Goal: Task Accomplishment & Management: Manage account settings

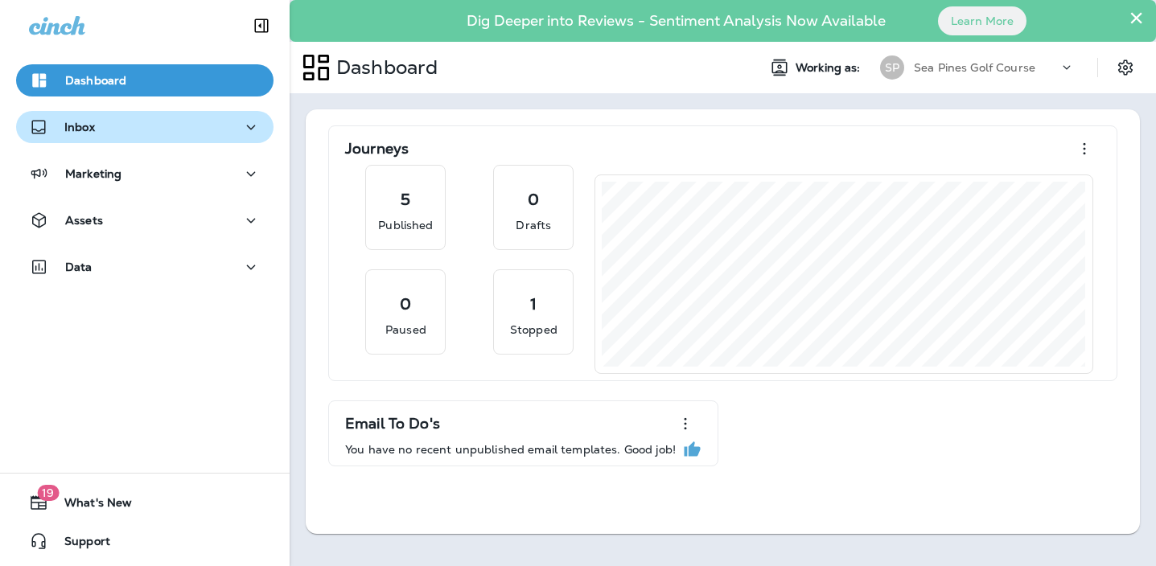
click at [249, 130] on icon "button" at bounding box center [250, 127] width 19 height 20
click at [249, 171] on icon "button" at bounding box center [250, 174] width 19 height 20
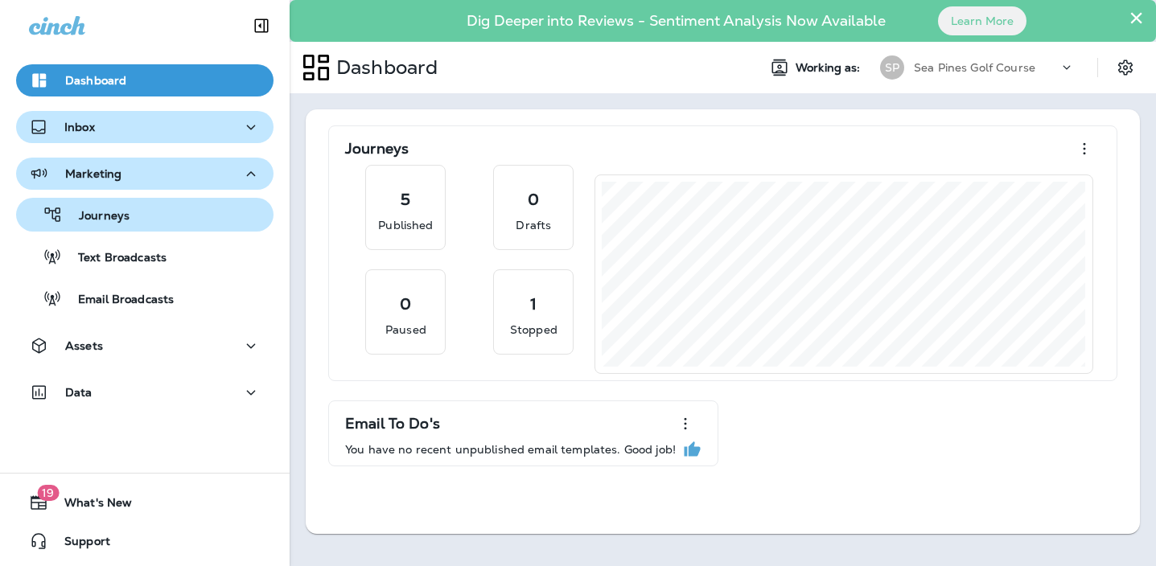
click at [211, 217] on div "Journeys" at bounding box center [145, 215] width 245 height 24
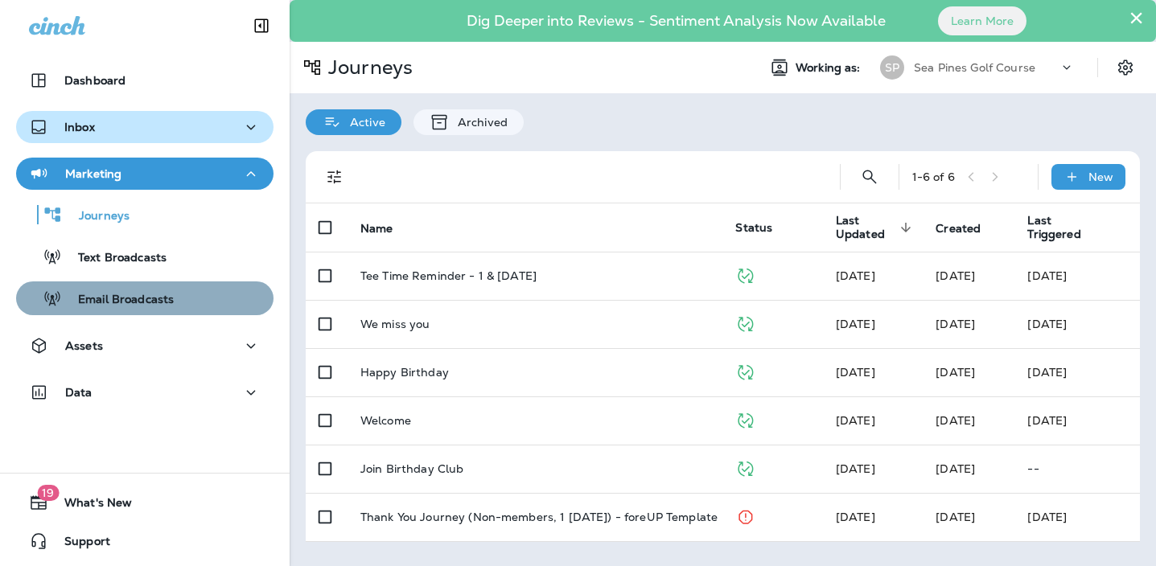
click at [170, 293] on p "Email Broadcasts" at bounding box center [118, 300] width 112 height 15
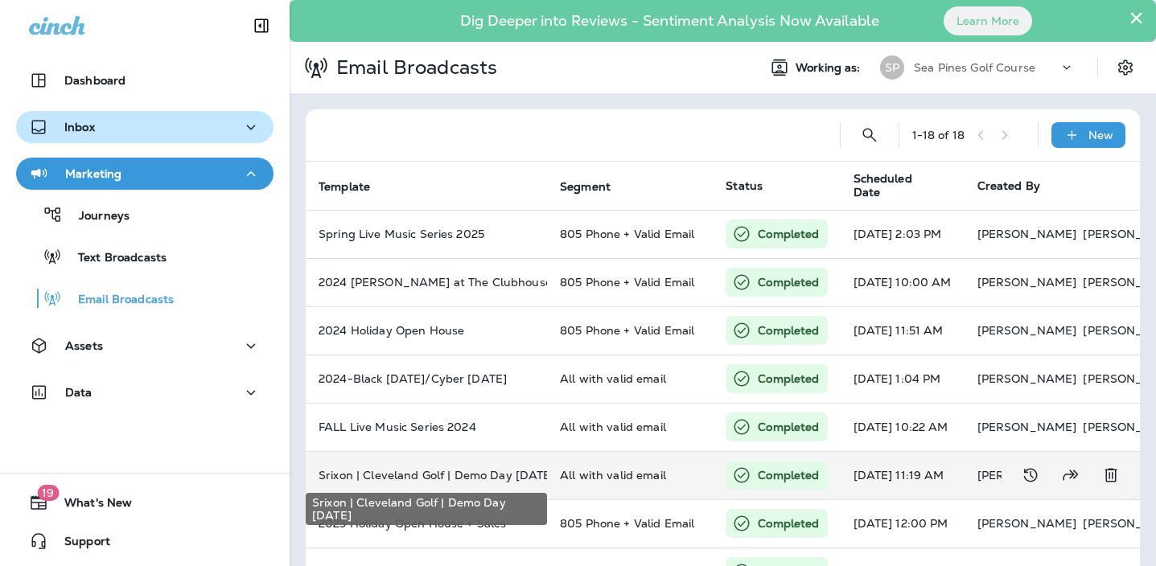
click at [488, 475] on p "Srixon | Cleveland Golf | Demo Day [DATE]" at bounding box center [427, 475] width 216 height 13
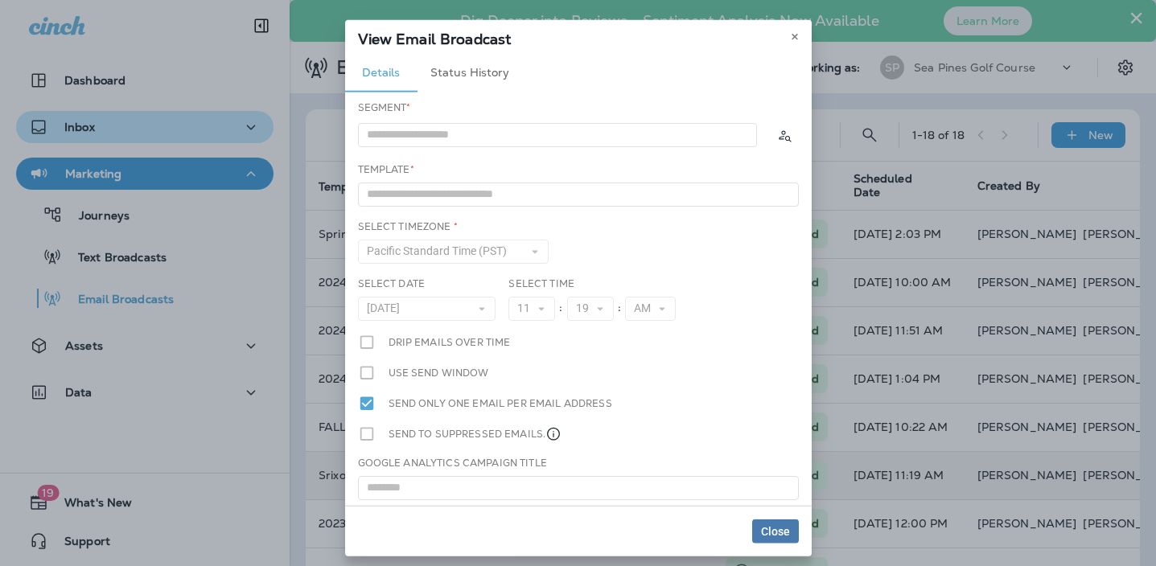
type input "**********"
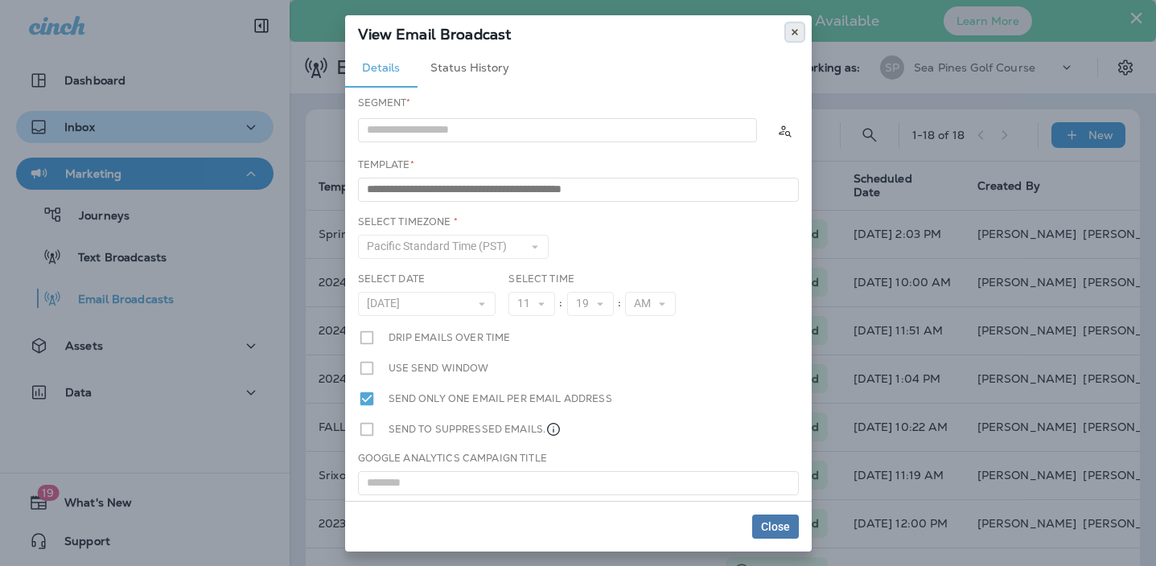
click at [795, 34] on icon at bounding box center [795, 32] width 10 height 10
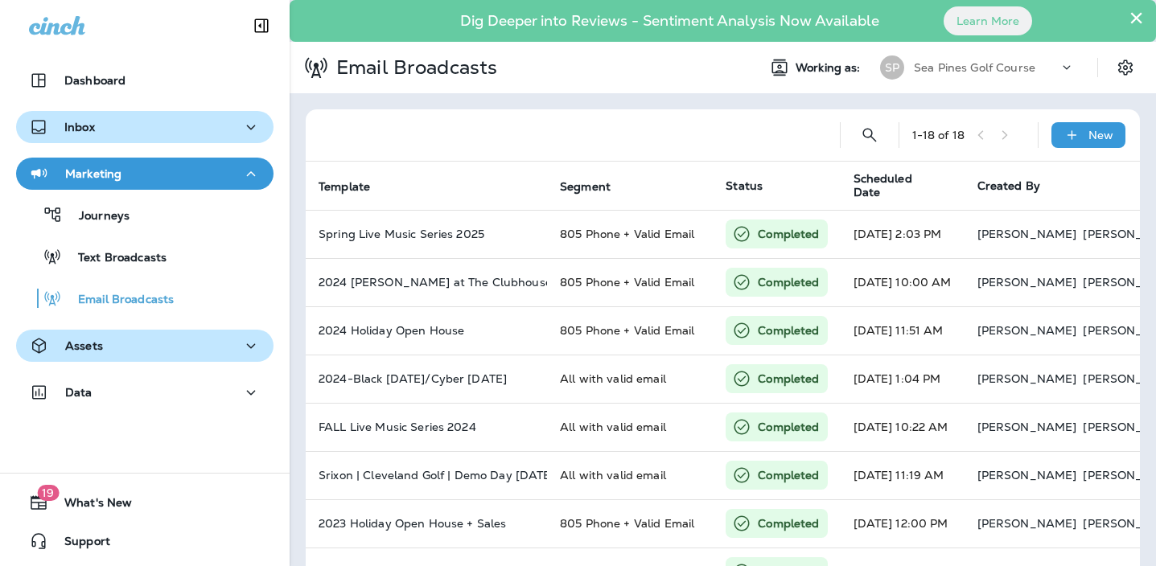
click at [241, 349] on icon "button" at bounding box center [250, 346] width 19 height 20
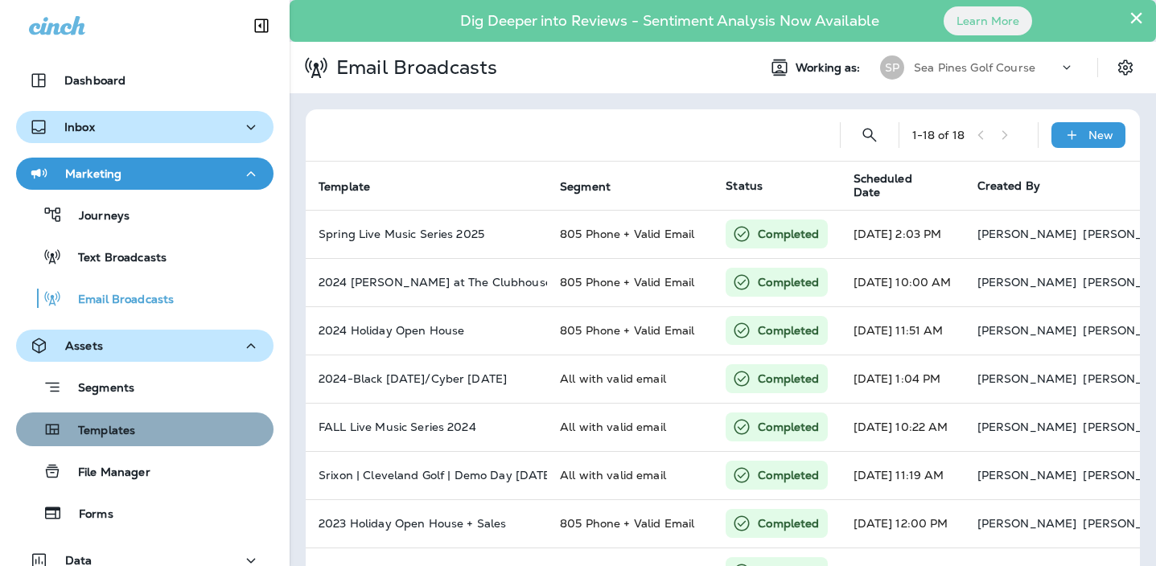
click at [165, 435] on div "Templates" at bounding box center [145, 430] width 245 height 24
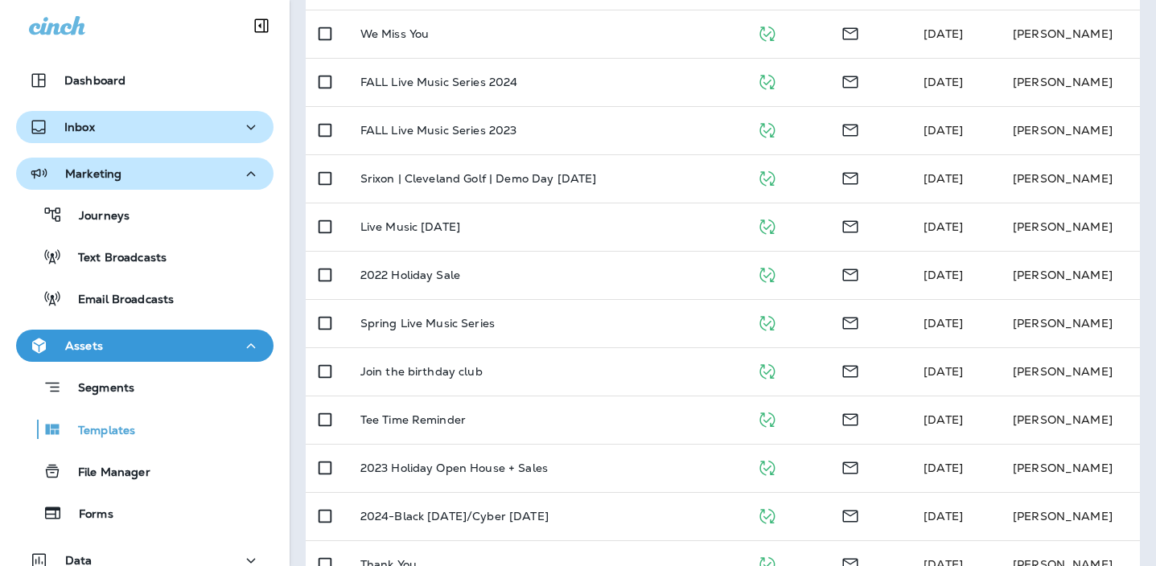
scroll to position [338, 0]
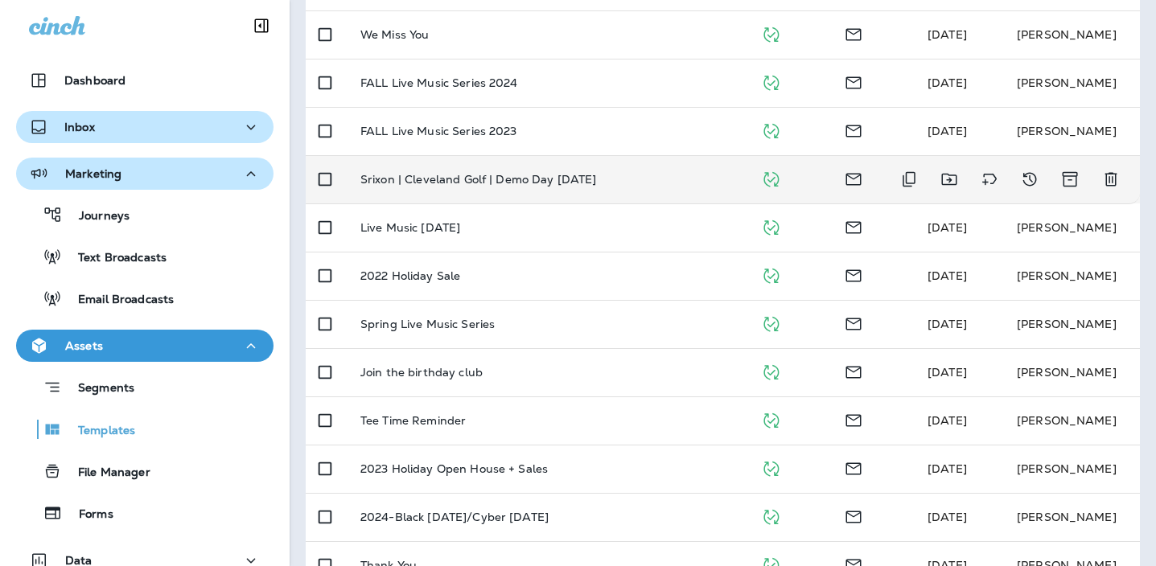
click at [527, 180] on p "Srixon | Cleveland Golf | Demo Day [DATE]" at bounding box center [478, 179] width 237 height 13
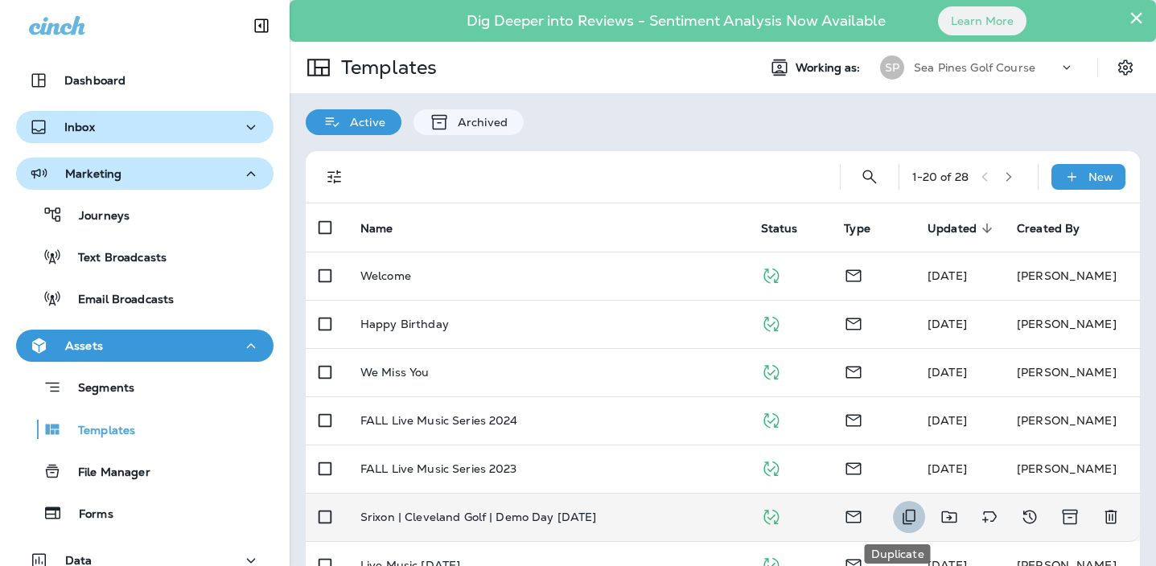
click at [903, 519] on icon "Duplicate" at bounding box center [909, 517] width 13 height 15
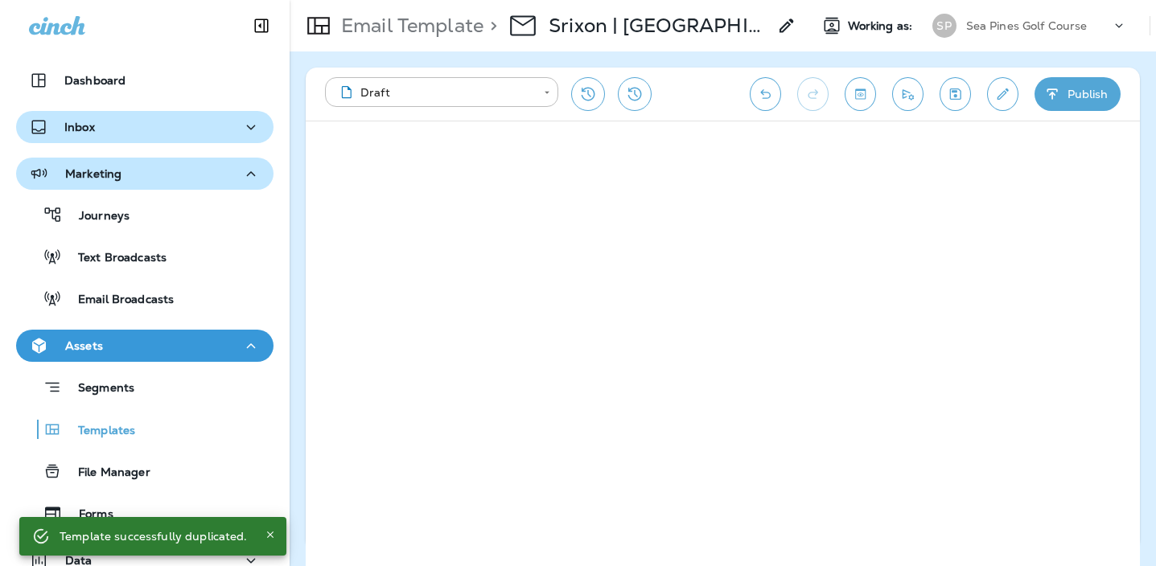
click at [788, 27] on use at bounding box center [787, 26] width 14 height 14
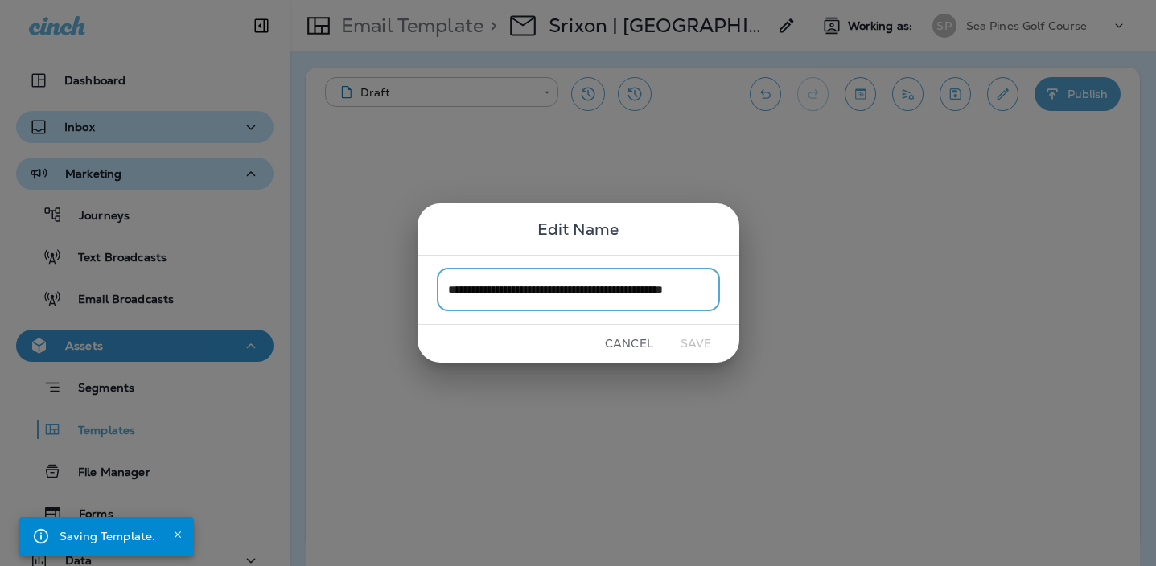
click at [690, 292] on input "**********" at bounding box center [578, 290] width 283 height 43
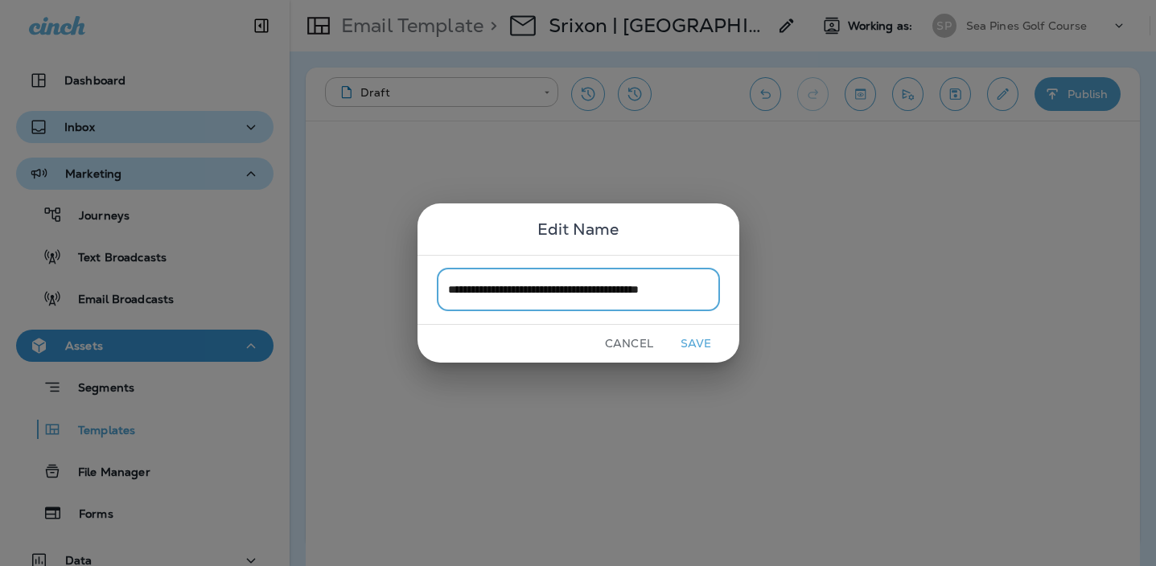
type input "**********"
click at [636, 342] on button "Cancel" at bounding box center [629, 343] width 60 height 25
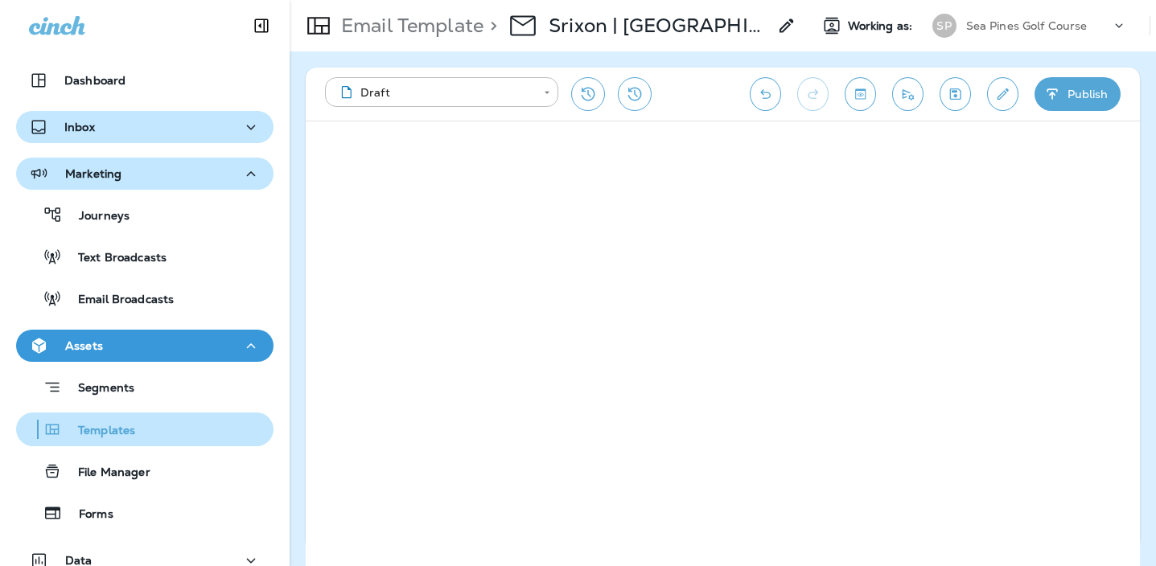
click at [97, 426] on p "Templates" at bounding box center [98, 431] width 73 height 15
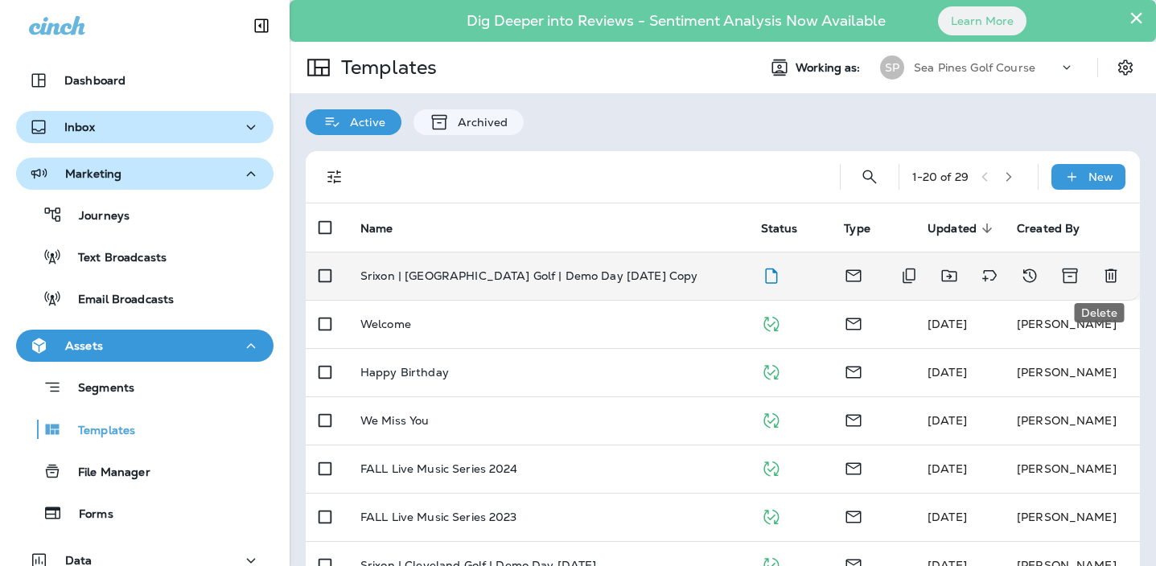
click at [1105, 278] on icon "Delete" at bounding box center [1111, 277] width 12 height 14
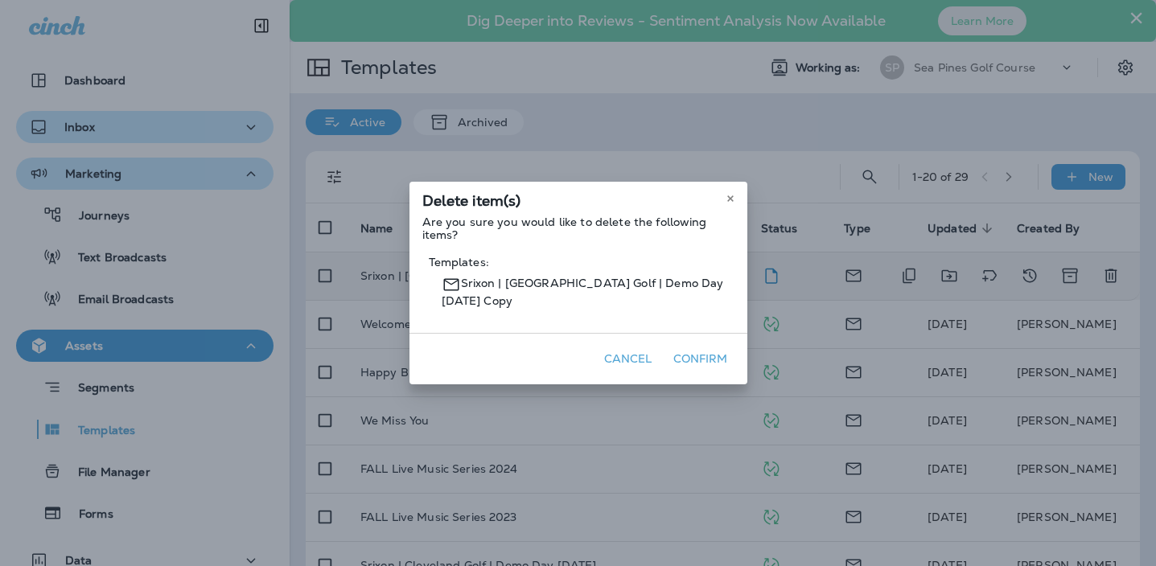
click at [702, 356] on button "Confirm" at bounding box center [701, 359] width 68 height 25
